Goal: Task Accomplishment & Management: Use online tool/utility

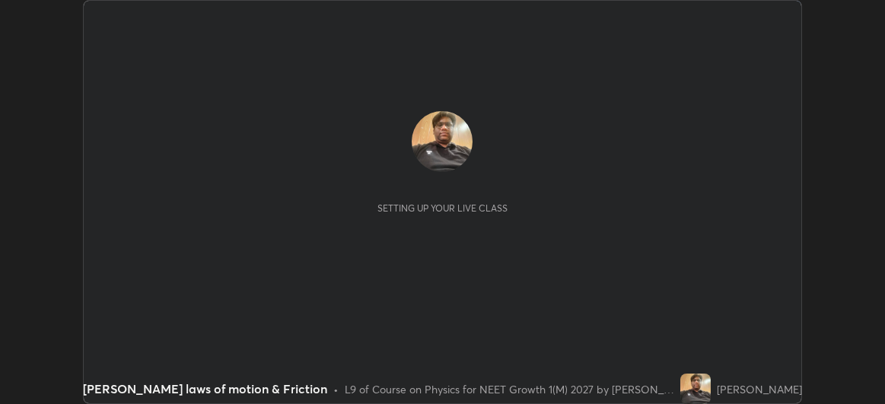
scroll to position [404, 885]
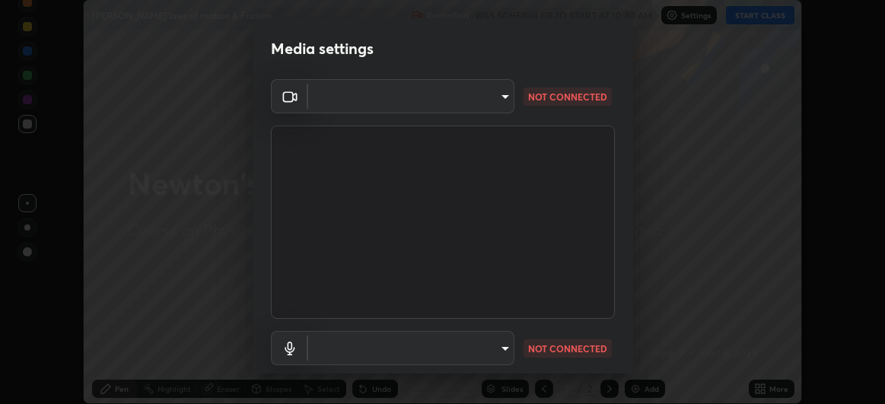
type input "98b2ca384e47a8991d0aefb41945652aa3dc522b474664e4eecce58e78248b93"
type input "993eaec26be12deb96c27197104cb0a8691f85b4a994939fff6ea88ba13a6e3c"
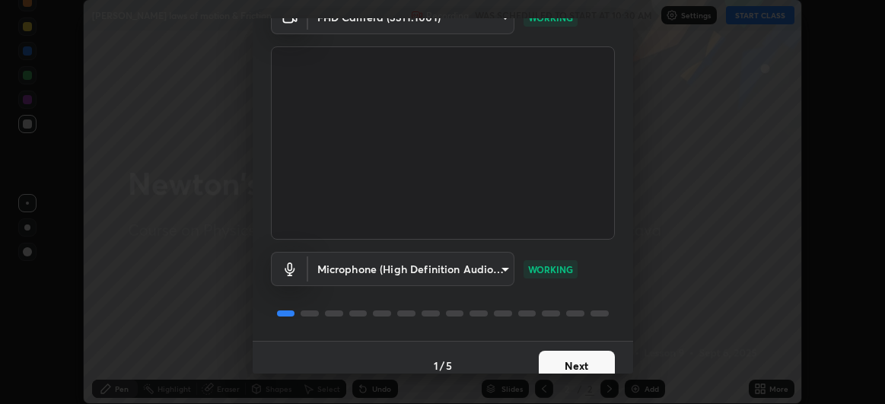
scroll to position [83, 0]
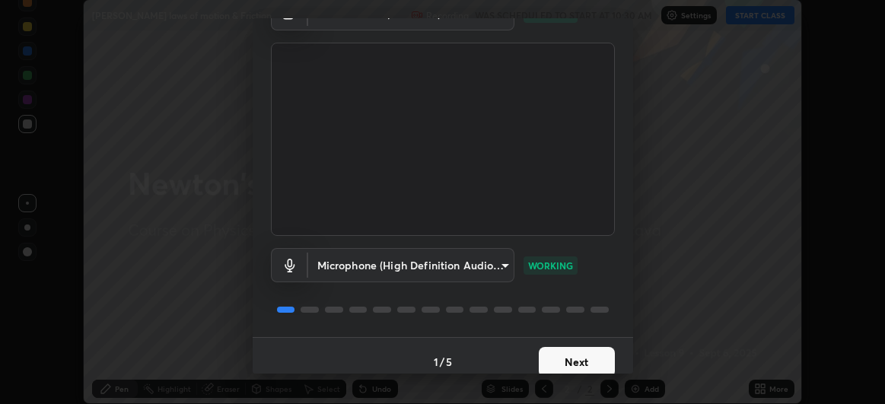
click at [554, 360] on button "Next" at bounding box center [576, 362] width 76 height 30
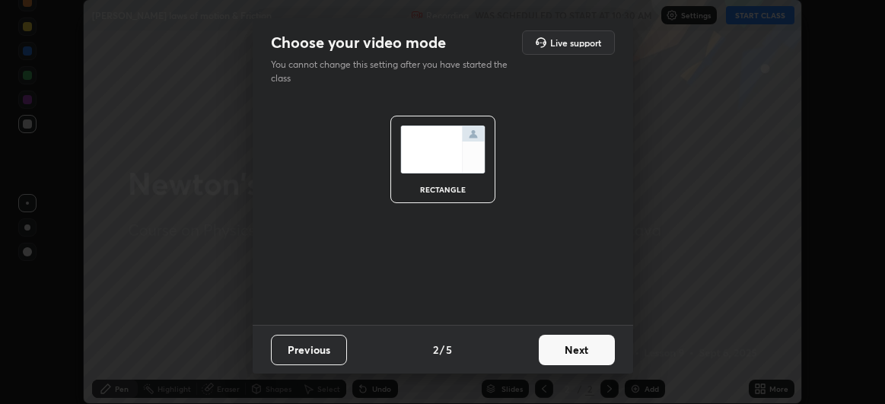
scroll to position [0, 0]
click at [559, 354] on button "Next" at bounding box center [576, 350] width 76 height 30
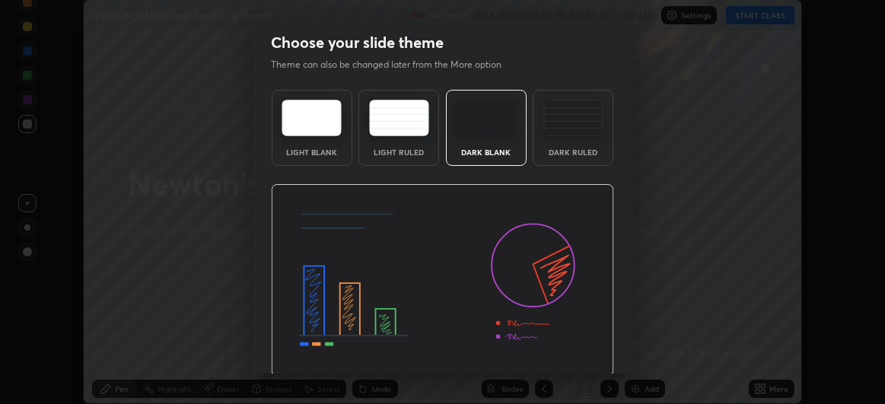
scroll to position [51, 0]
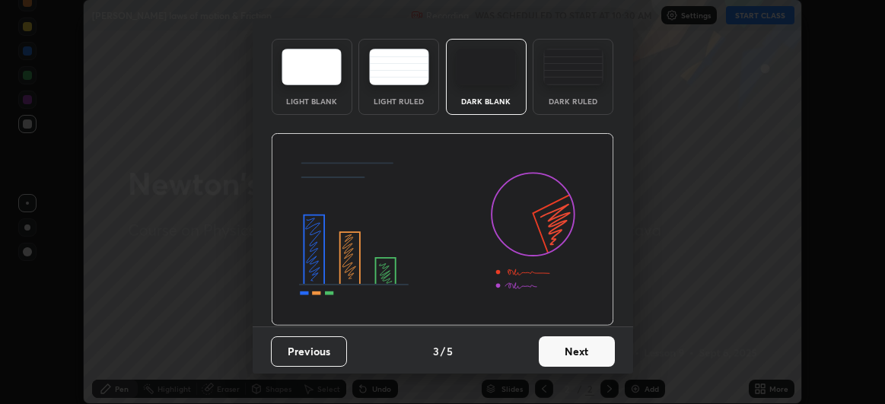
click at [551, 348] on button "Next" at bounding box center [576, 351] width 76 height 30
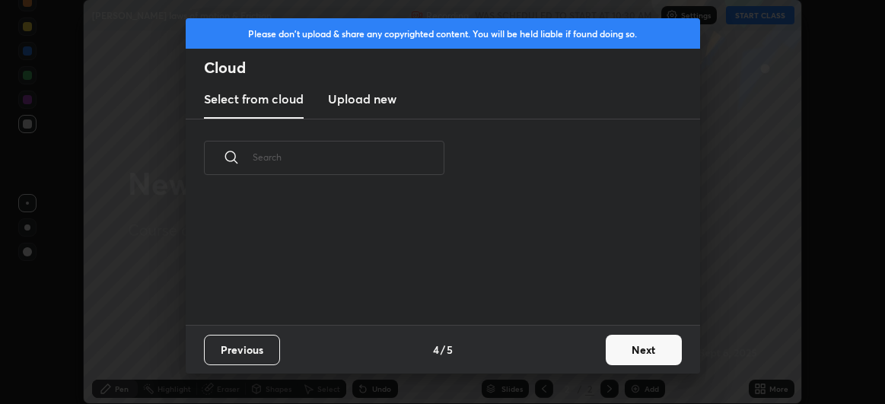
scroll to position [129, 488]
click at [765, 278] on div "Please don't upload & share any copyrighted content. You will be held liable if…" at bounding box center [442, 202] width 885 height 404
click at [630, 359] on button "Next" at bounding box center [643, 350] width 76 height 30
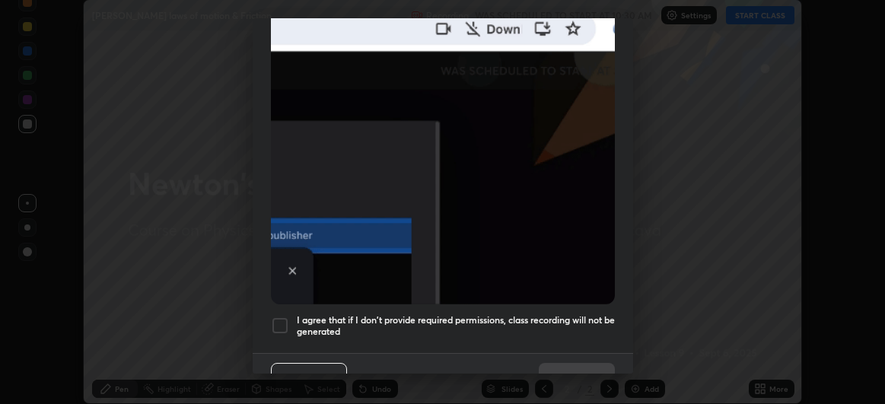
scroll to position [405, 0]
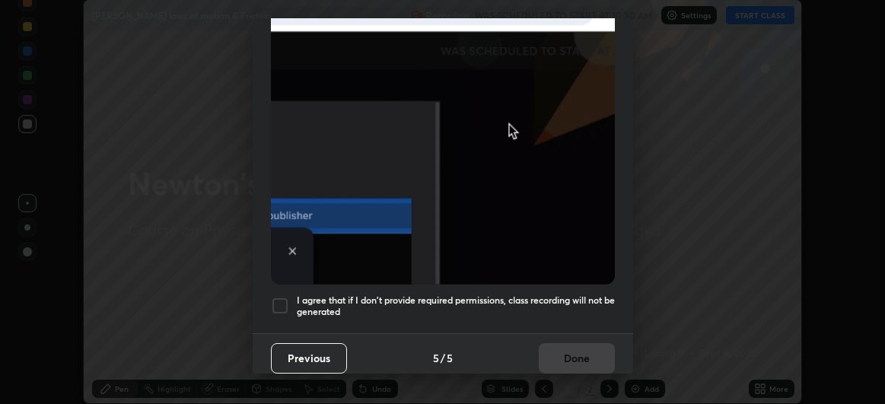
click at [281, 298] on div at bounding box center [280, 306] width 18 height 18
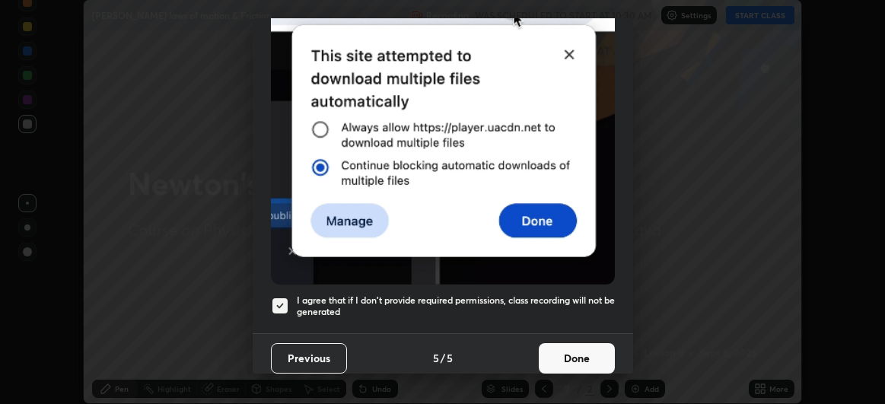
click at [562, 353] on button "Done" at bounding box center [576, 358] width 76 height 30
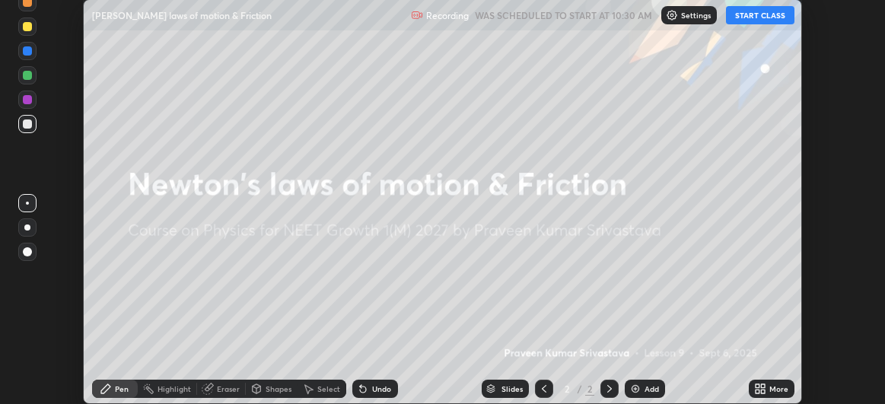
click at [687, 14] on p "Settings" at bounding box center [696, 15] width 30 height 8
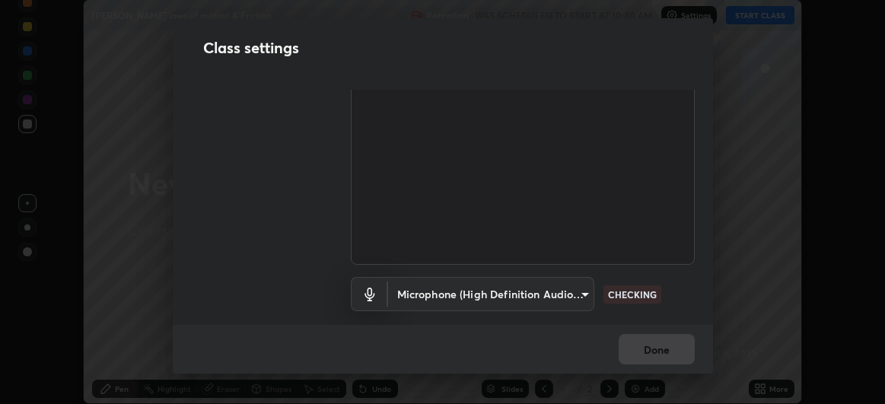
scroll to position [68, 0]
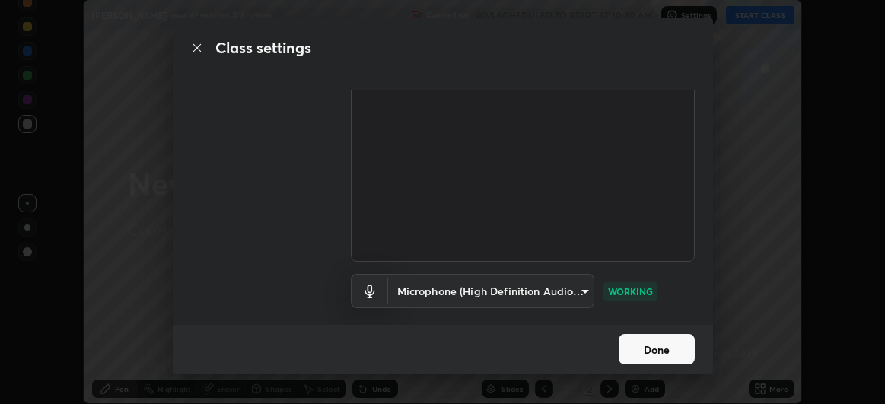
click at [646, 345] on button "Done" at bounding box center [656, 349] width 76 height 30
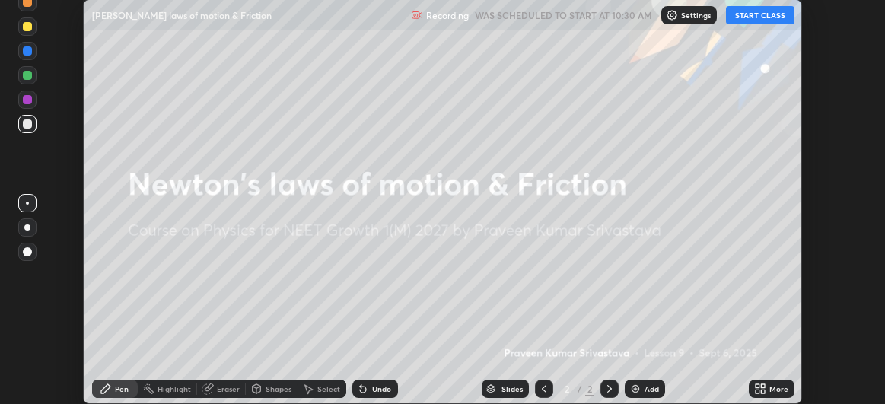
click at [757, 22] on button "START CLASS" at bounding box center [760, 15] width 68 height 18
